Goal: Transaction & Acquisition: Purchase product/service

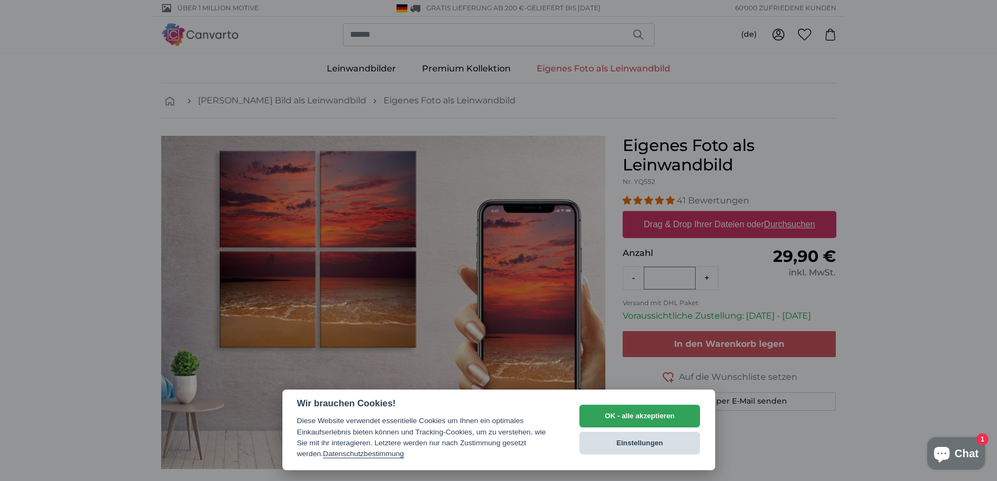
click at [626, 440] on button "Einstellungen" at bounding box center [640, 443] width 121 height 23
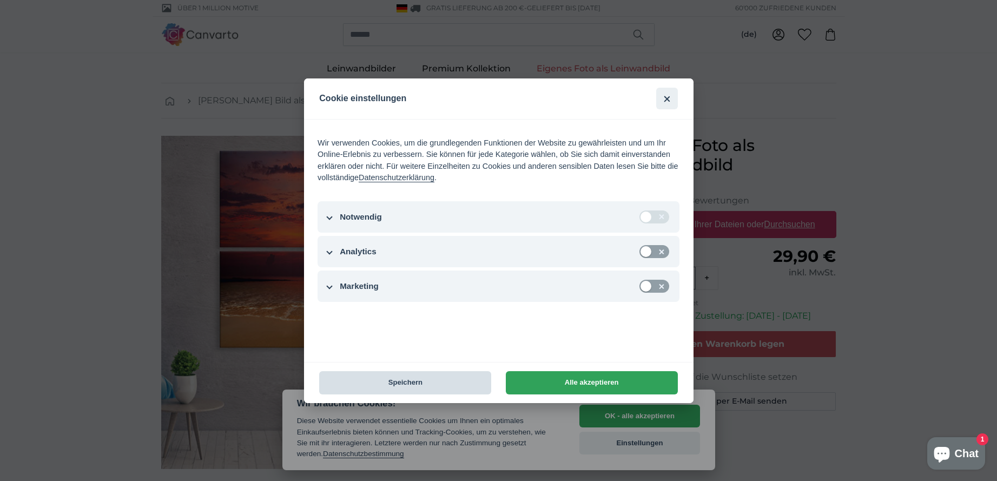
click at [404, 374] on button "Speichern" at bounding box center [405, 382] width 172 height 23
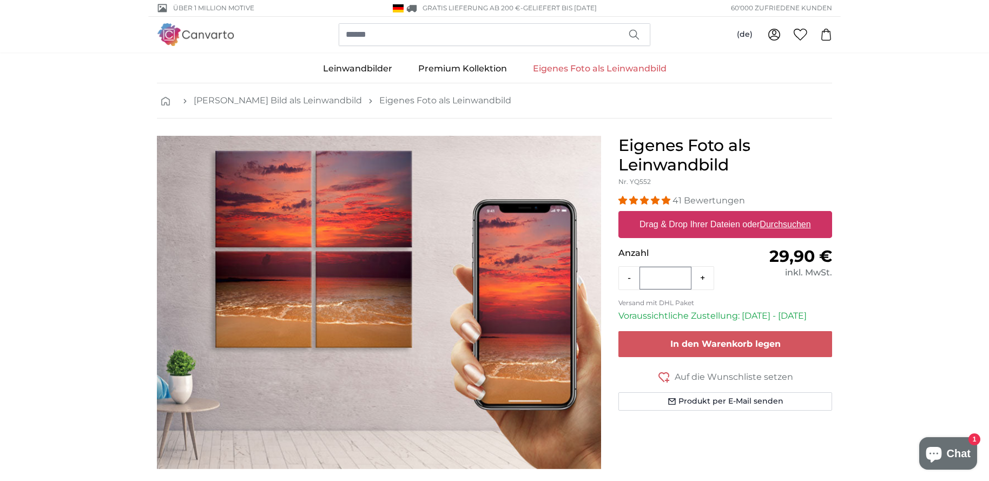
click at [571, 69] on link "Eigenes Foto als Leinwandbild" at bounding box center [600, 69] width 160 height 28
click at [717, 221] on label "Drag & Drop Ihrer Dateien oder Durchsuchen" at bounding box center [725, 225] width 180 height 22
click at [717, 214] on input "Drag & Drop Ihrer Dateien oder Durchsuchen" at bounding box center [725, 212] width 214 height 3
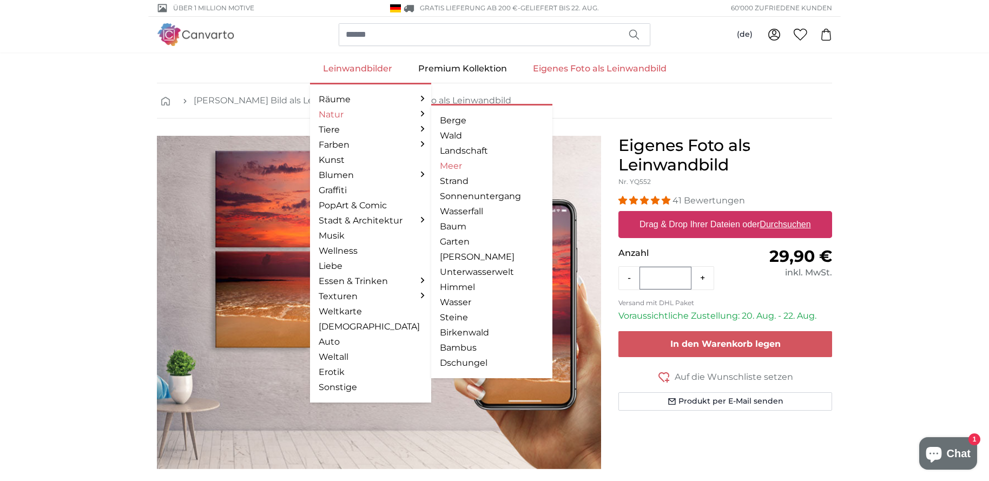
click at [449, 163] on link "Meer" at bounding box center [492, 166] width 104 height 13
click at [449, 181] on link "Strand" at bounding box center [492, 181] width 104 height 13
